Goal: Transaction & Acquisition: Purchase product/service

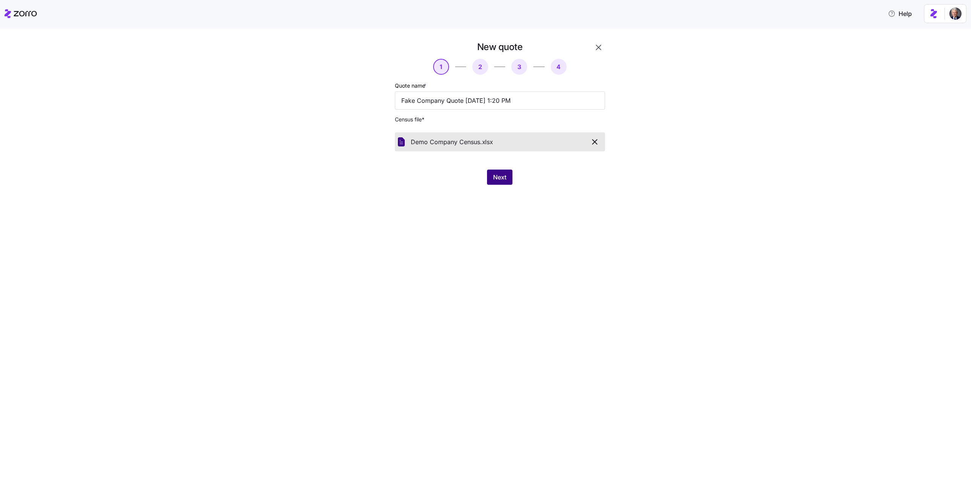
click at [493, 174] on span "Next" at bounding box center [499, 177] width 13 height 9
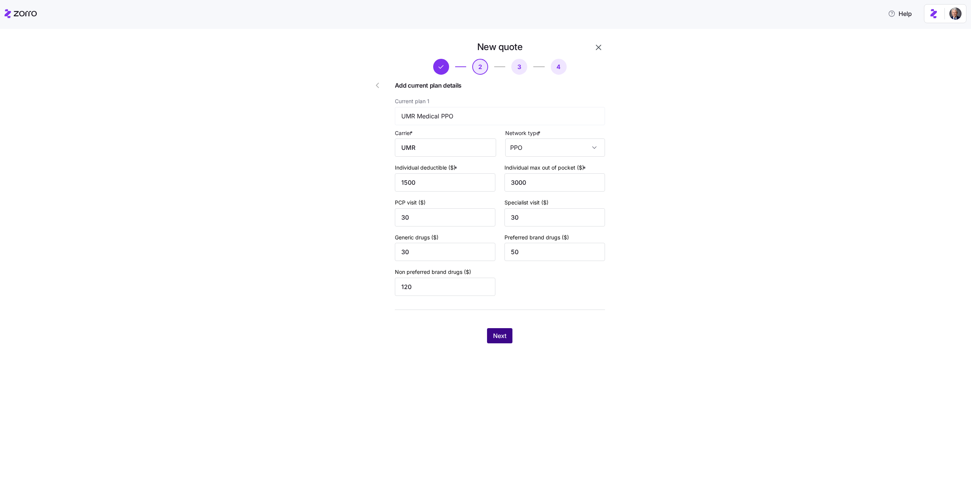
click at [499, 338] on span "Next" at bounding box center [499, 335] width 13 height 9
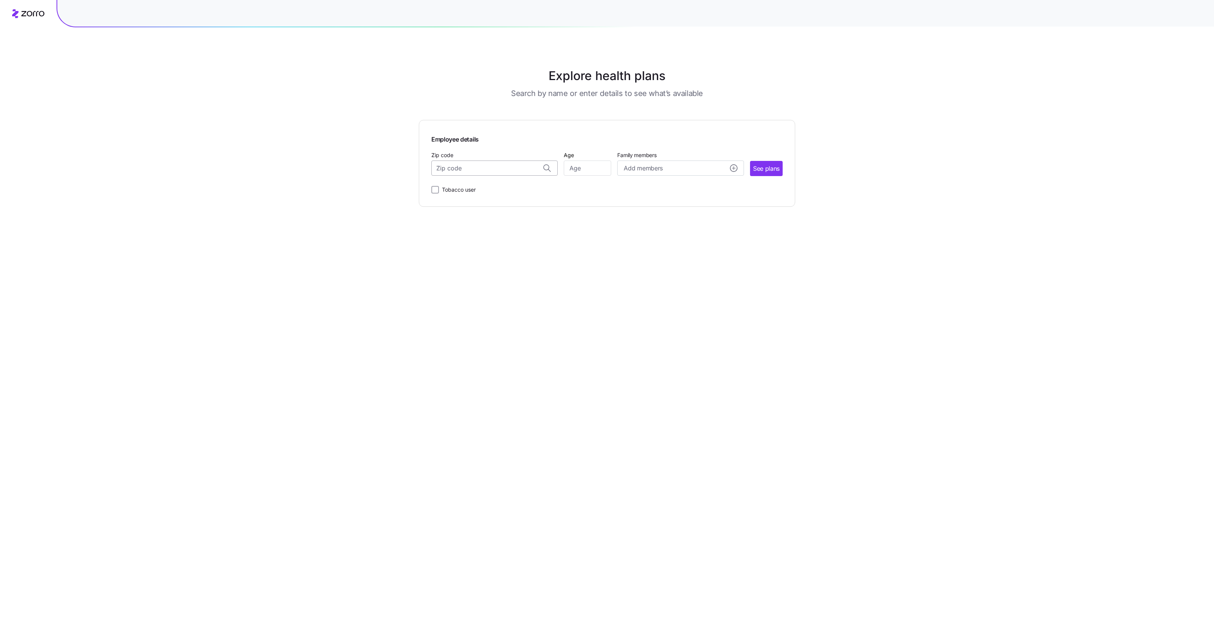
click at [504, 170] on input "Zip code" at bounding box center [494, 167] width 126 height 15
click at [685, 378] on main "Explore health plans Search by name or enter details to see what’s available Em…" at bounding box center [607, 312] width 376 height 625
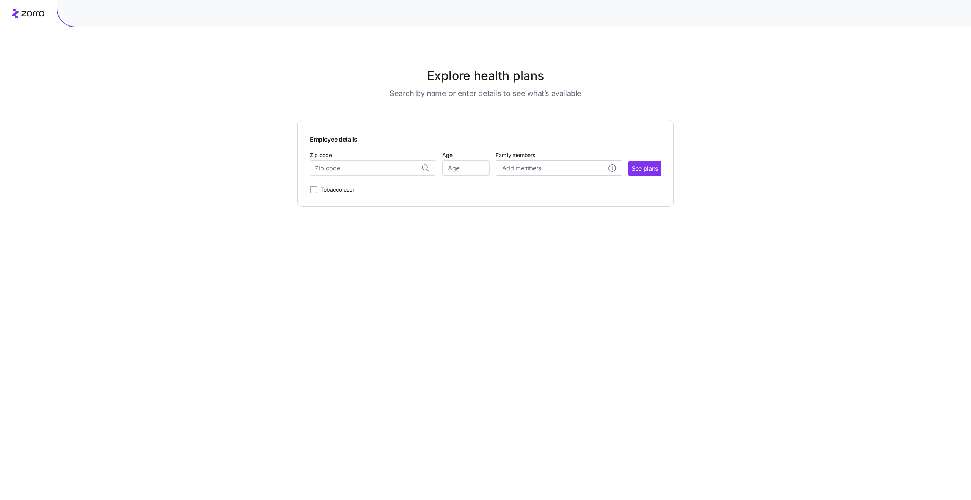
click at [735, 154] on div "Explore health plans Search by name or enter details to see what’s available Em…" at bounding box center [485, 250] width 971 height 500
click at [364, 169] on input "Zip code" at bounding box center [373, 167] width 126 height 15
click at [393, 189] on span "90210, Los Angeles County, CA" at bounding box center [372, 187] width 106 height 9
type input "90210, Los Angeles County, CA"
click at [466, 174] on input "Age" at bounding box center [465, 167] width 47 height 15
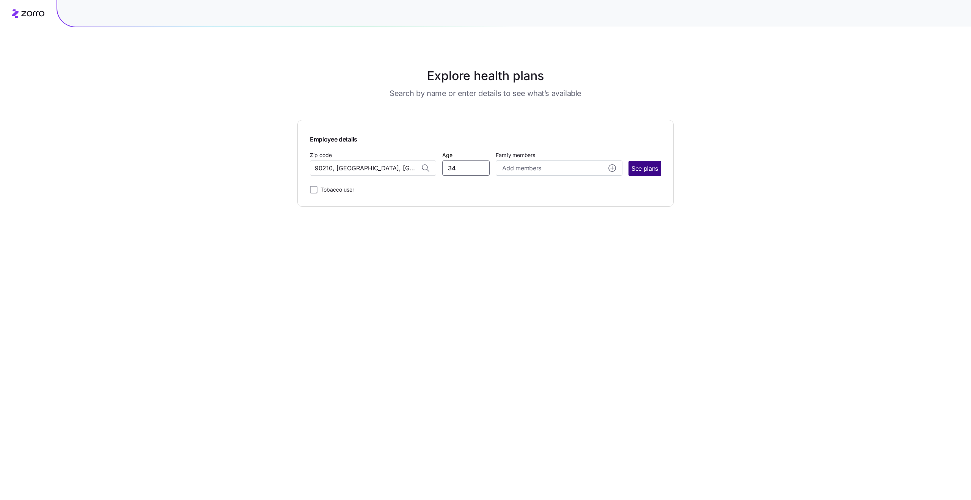
type input "34"
click at [633, 172] on span "See plans" at bounding box center [645, 168] width 27 height 9
click at [362, 170] on input "Zip code" at bounding box center [373, 167] width 126 height 15
click at [380, 182] on div "90210, Los Angeles County, CA" at bounding box center [373, 188] width 118 height 16
type input "90210, Los Angeles County, CA"
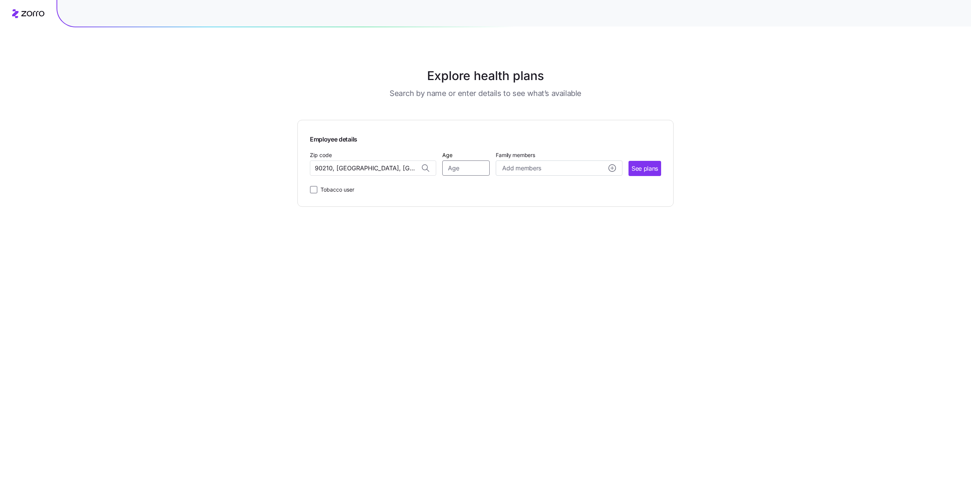
click at [472, 171] on input "Age" at bounding box center [465, 167] width 47 height 15
type input "34"
click at [638, 169] on span "See plans" at bounding box center [645, 168] width 27 height 9
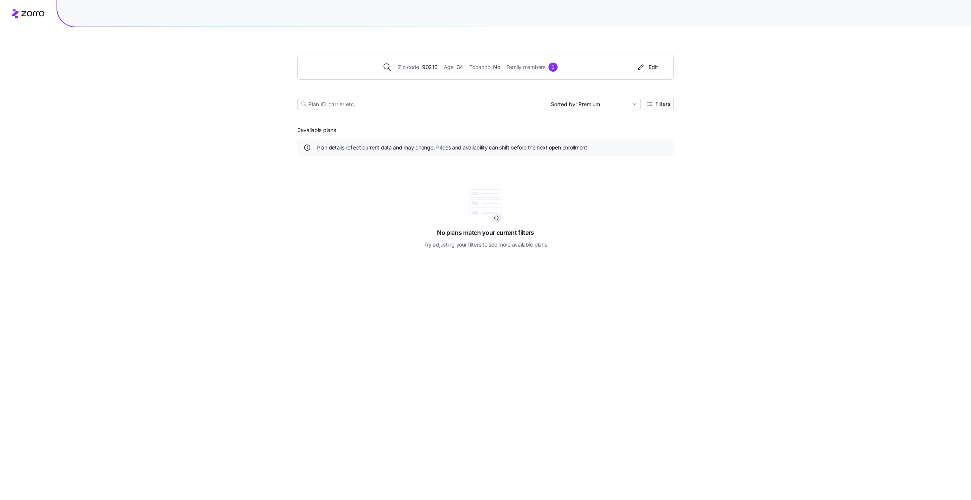
click at [28, 15] on icon at bounding box center [32, 13] width 23 height 5
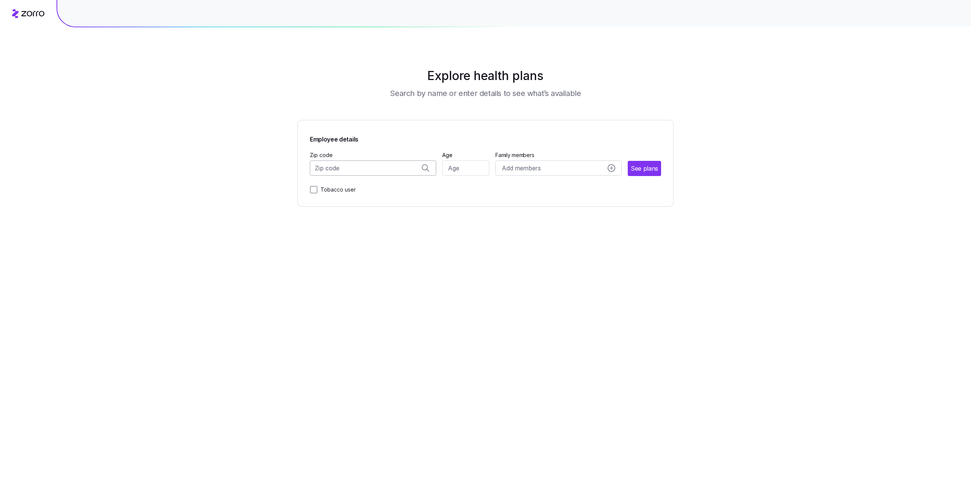
click at [341, 175] on input "Zip code" at bounding box center [373, 167] width 126 height 15
click at [367, 193] on div "90210, Los Angeles County, CA" at bounding box center [373, 188] width 118 height 16
type input "90210, Los Angeles County, CA"
click at [452, 171] on input "Age" at bounding box center [465, 167] width 47 height 15
type input "34"
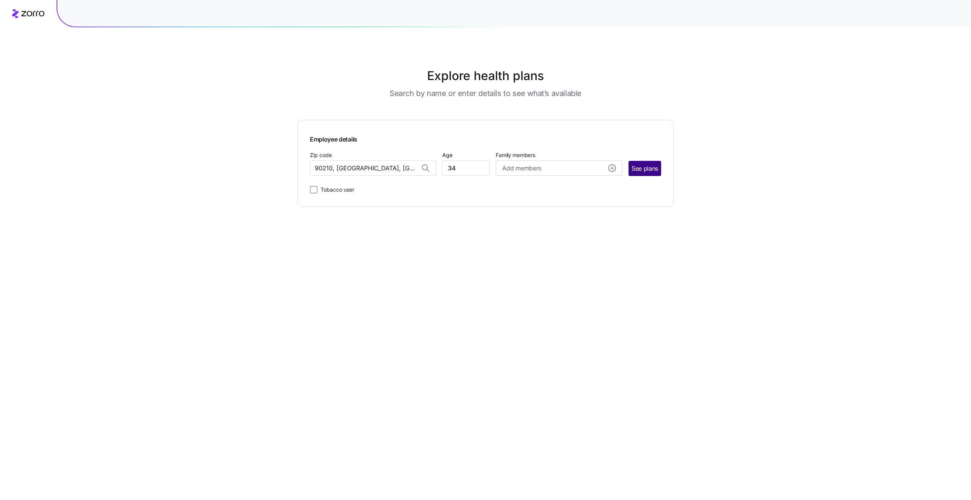
click at [643, 167] on span "See plans" at bounding box center [645, 168] width 27 height 9
click at [356, 169] on input "Zip code" at bounding box center [373, 167] width 126 height 15
click at [351, 190] on span "90210, Los Angeles County, CA" at bounding box center [372, 187] width 106 height 9
type input "90210, Los Angeles County, CA"
click at [453, 168] on input "Age" at bounding box center [465, 167] width 47 height 15
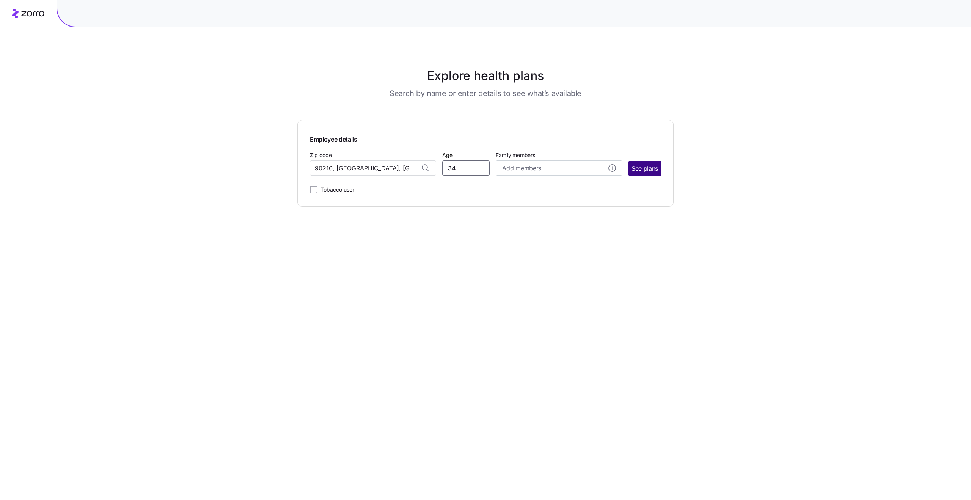
type input "34"
click at [644, 171] on span "See plans" at bounding box center [645, 168] width 27 height 9
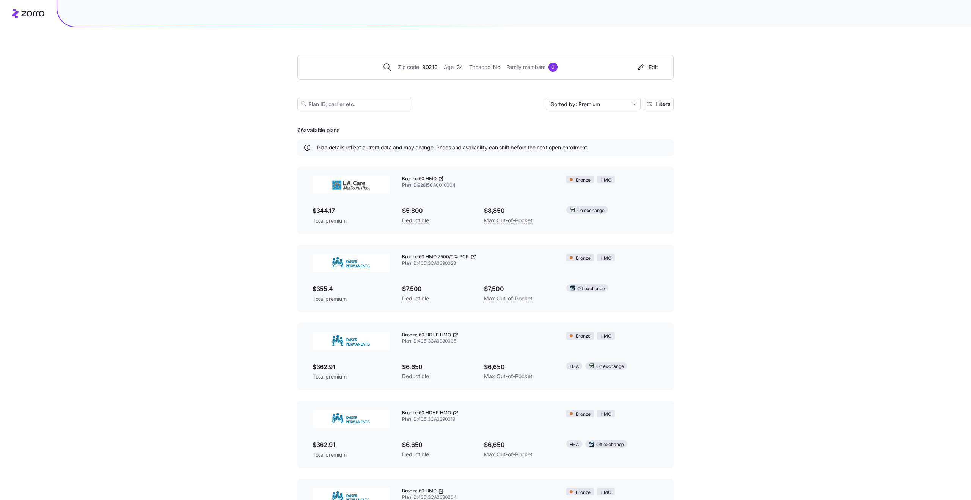
click at [808, 131] on div "Zip code 90210 Age 34 Tobacco No Family members 0 Edit Sorted by: Premium Filte…" at bounding box center [485, 273] width 971 height 546
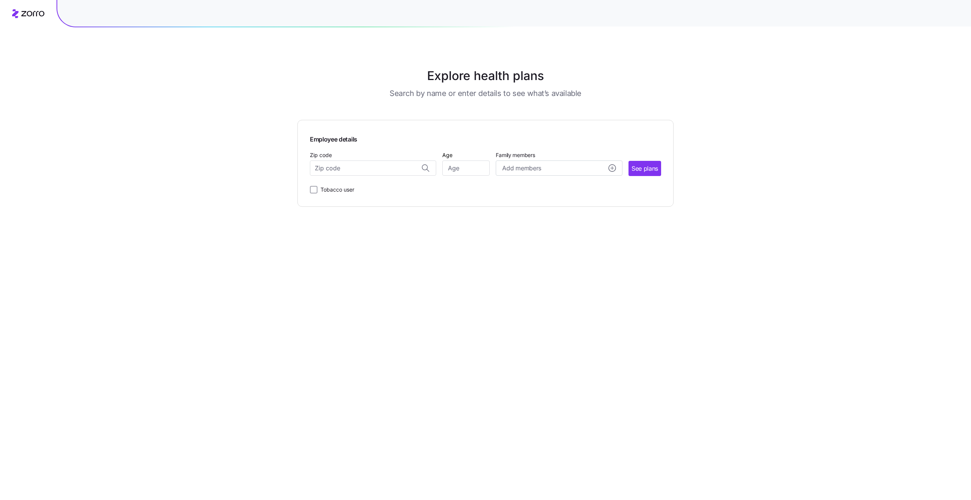
click at [324, 236] on main "Explore health plans Search by name or enter details to see what’s available Em…" at bounding box center [485, 250] width 376 height 500
click at [402, 360] on main "Explore health plans Search by name or enter details to see what’s available Em…" at bounding box center [485, 250] width 376 height 500
click at [222, 142] on div "Explore health plans Search by name or enter details to see what’s available Em…" at bounding box center [485, 250] width 971 height 500
